Goal: Information Seeking & Learning: Learn about a topic

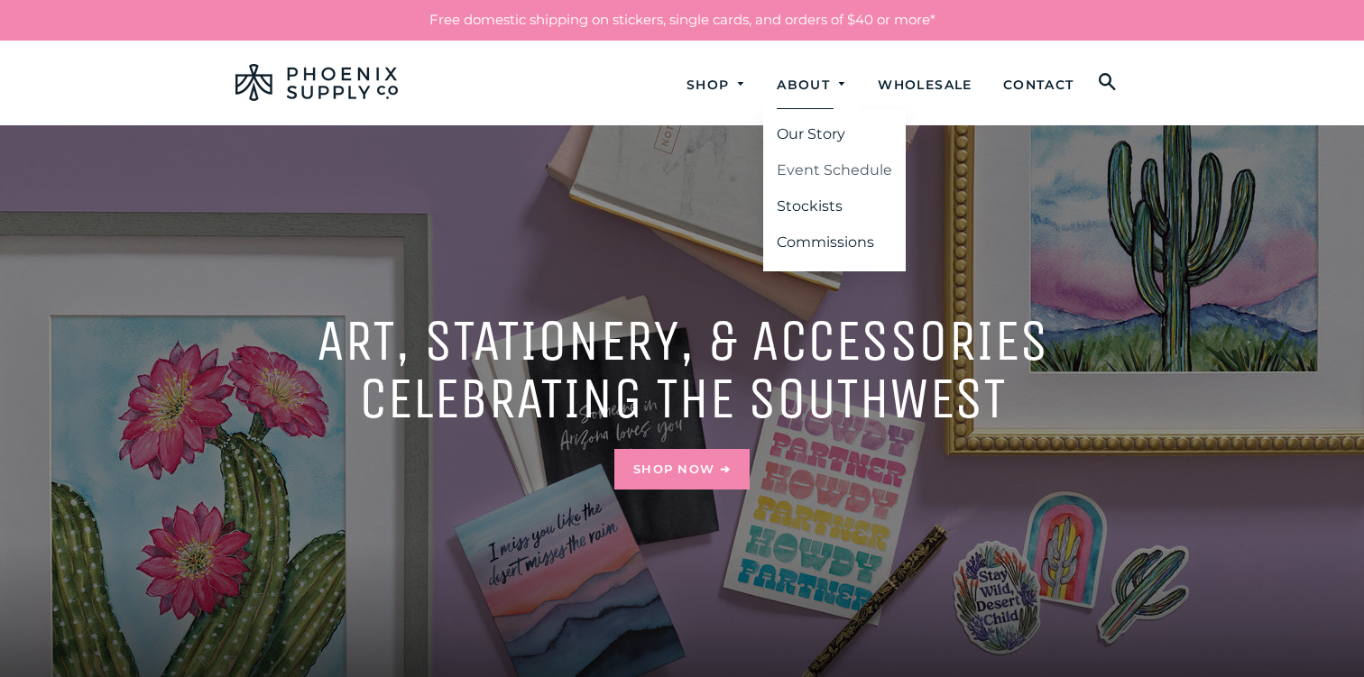
click at [827, 171] on link "Event Schedule" at bounding box center [834, 170] width 143 height 32
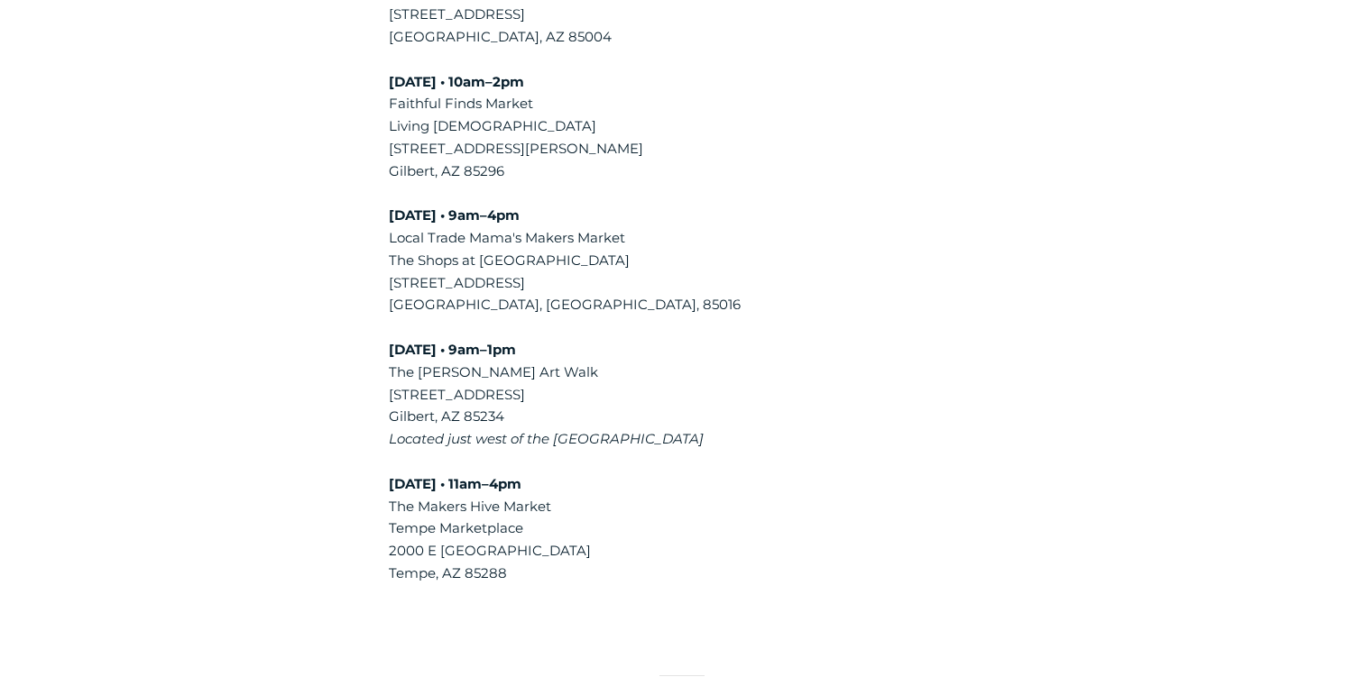
scroll to position [876, 0]
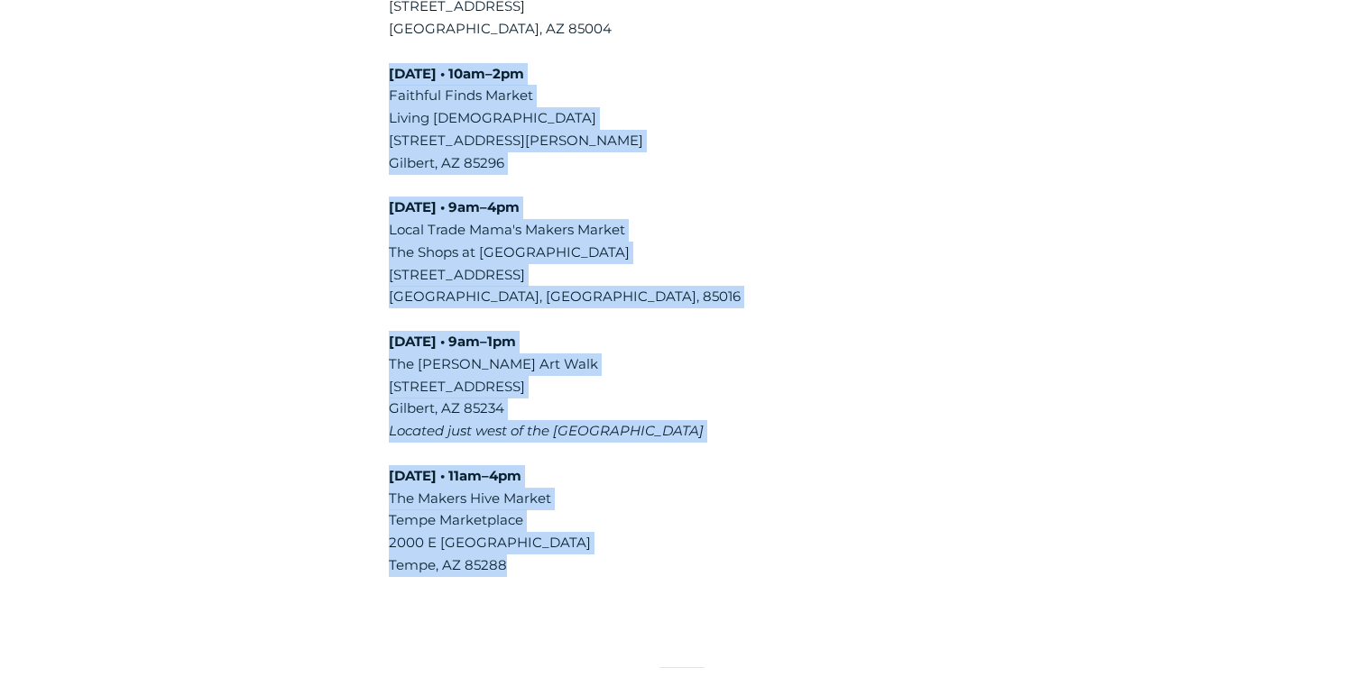
drag, startPoint x: 391, startPoint y: 70, endPoint x: 505, endPoint y: 559, distance: 501.9
click at [505, 559] on div "Seeing our customers in person is one of the best parts of our business! Come s…" at bounding box center [682, 8] width 586 height 1138
copy div "November 15 • 10am–2pm Faithful Finds Market Living Word Bible Church 202 S. Gi…"
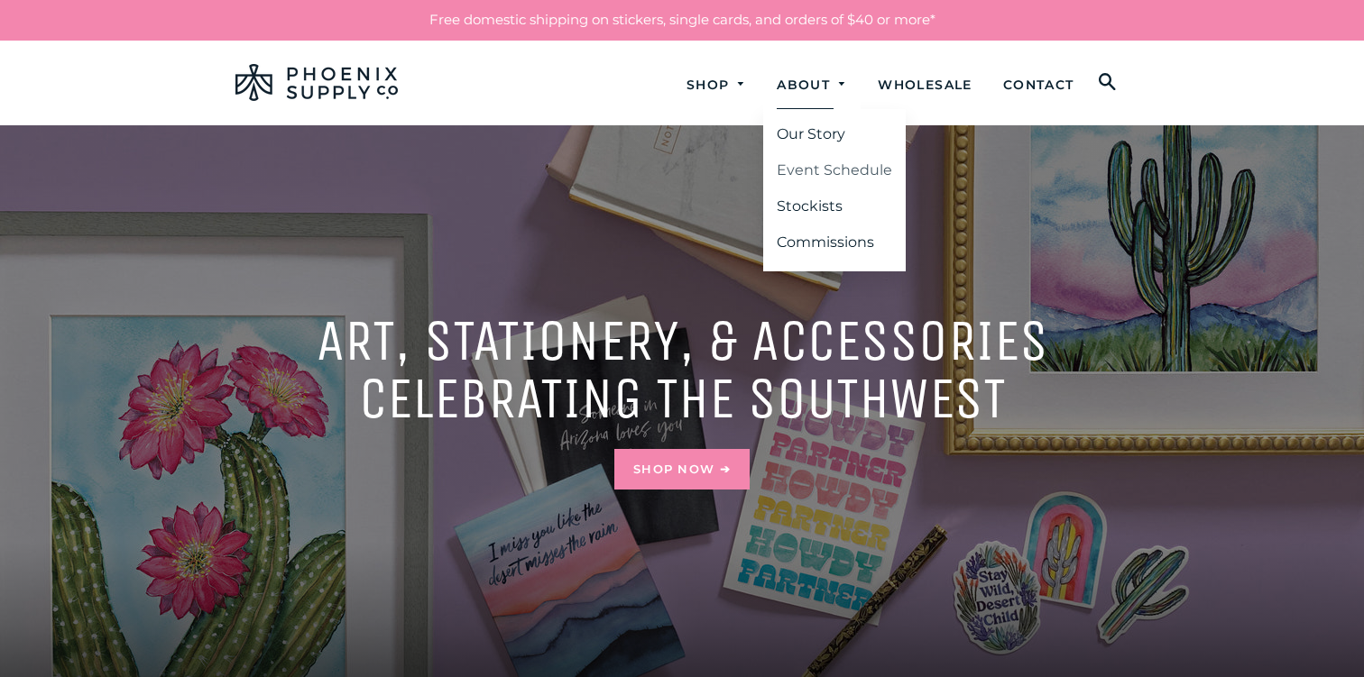
click at [814, 162] on link "Event Schedule" at bounding box center [834, 170] width 143 height 32
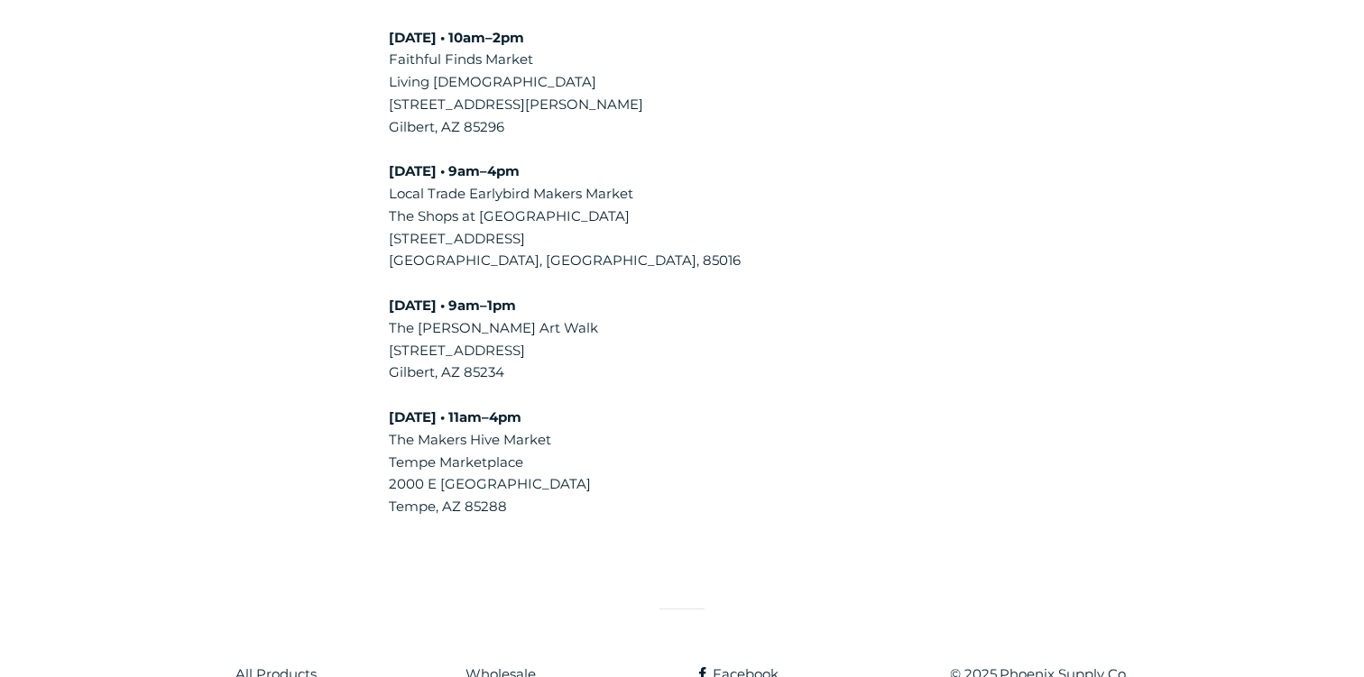
scroll to position [915, 0]
